Goal: Information Seeking & Learning: Learn about a topic

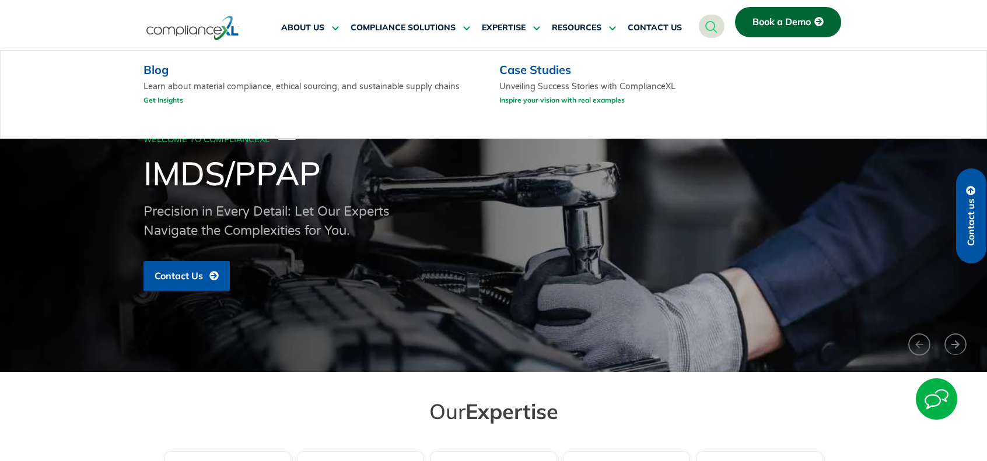
click at [150, 102] on link "Get Insights" at bounding box center [163, 100] width 40 height 15
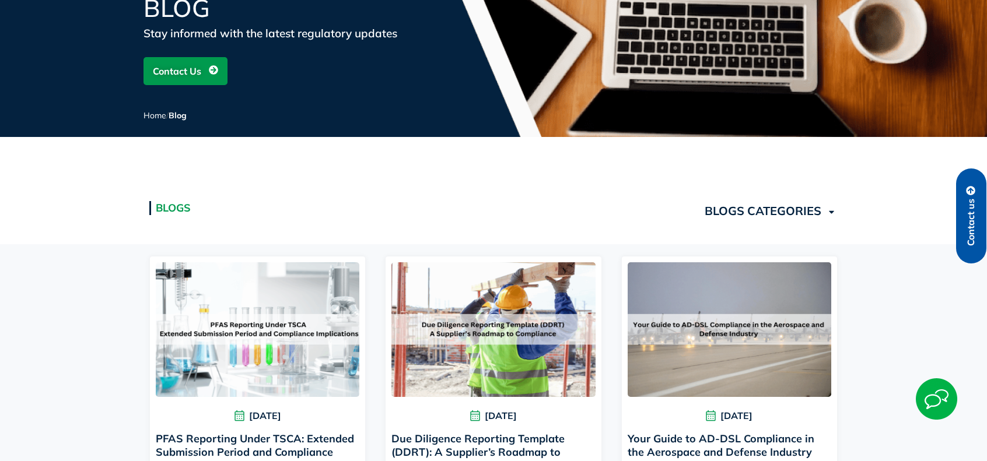
scroll to position [292, 0]
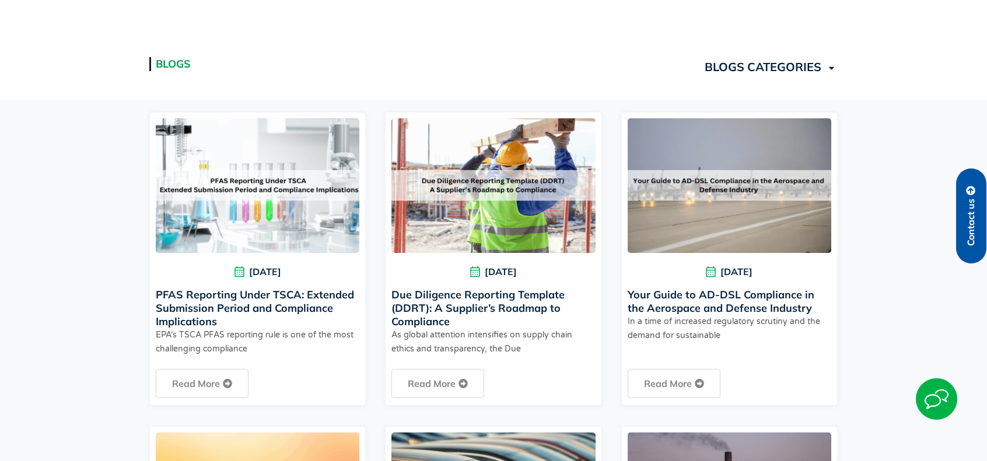
click at [442, 307] on link "Due Diligence Reporting Template (DDRT): A Supplier’s Roadmap to Compliance" at bounding box center [477, 308] width 173 height 40
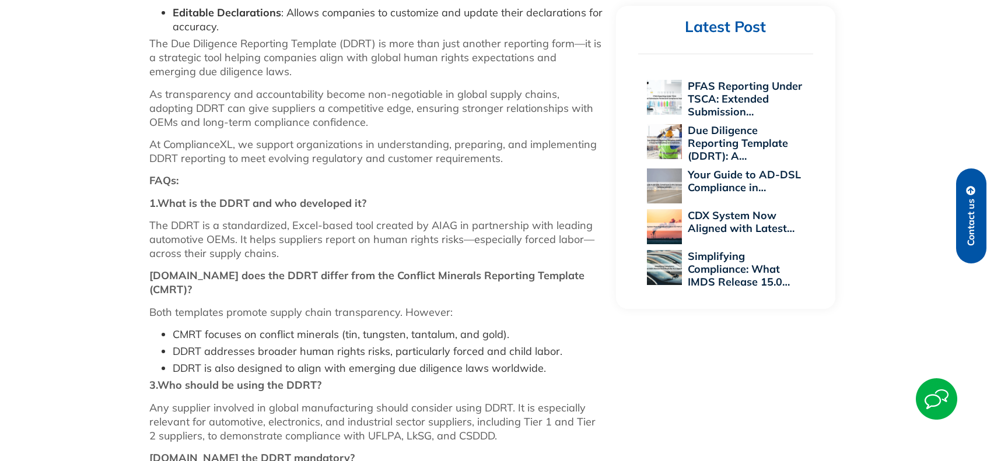
scroll to position [905, 0]
